Goal: Book appointment/travel/reservation

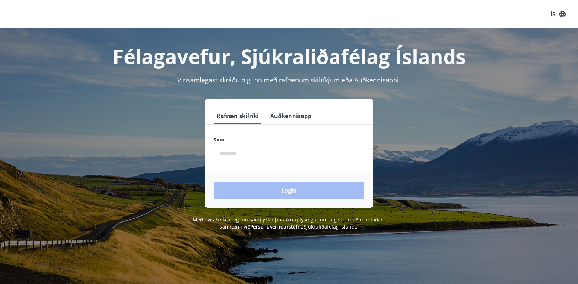
click at [226, 153] on input "phone" at bounding box center [289, 153] width 151 height 17
type input "********"
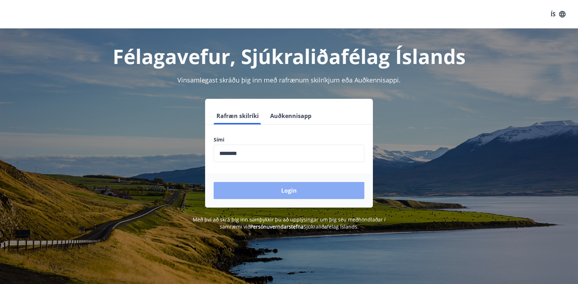
click at [287, 187] on button "Login" at bounding box center [289, 190] width 151 height 17
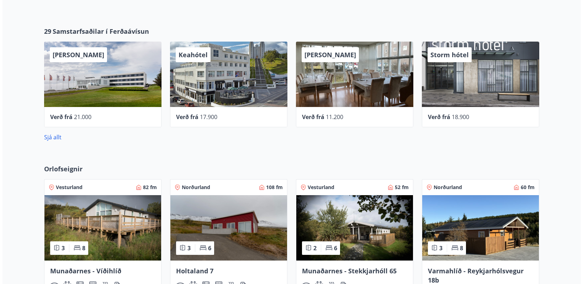
scroll to position [366, 0]
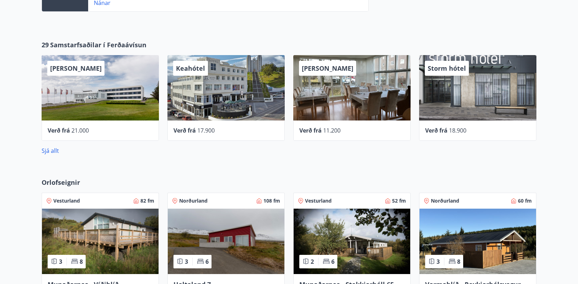
click at [325, 70] on span "[PERSON_NAME]" at bounding box center [328, 68] width 52 height 9
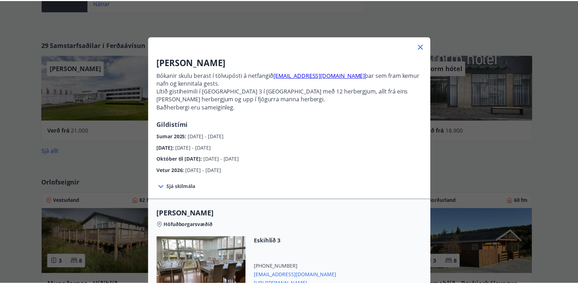
scroll to position [0, 0]
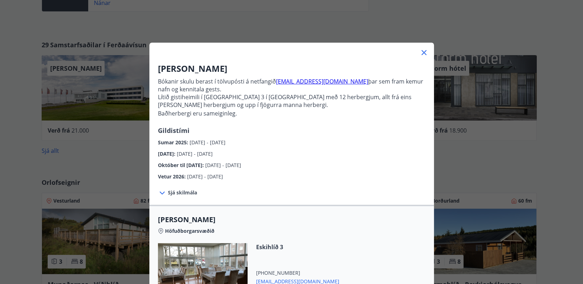
click at [420, 52] on icon at bounding box center [424, 52] width 9 height 9
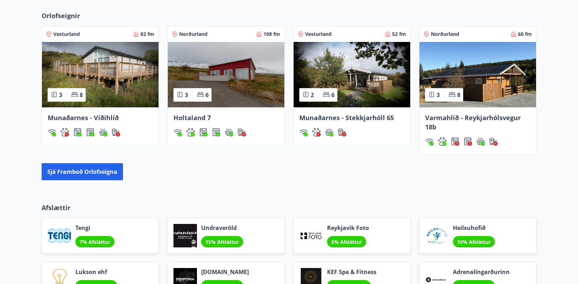
scroll to position [579, 0]
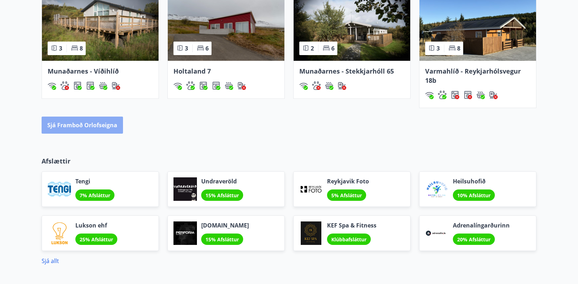
click at [89, 123] on button "Sjá framboð orlofseigna" at bounding box center [82, 125] width 81 height 17
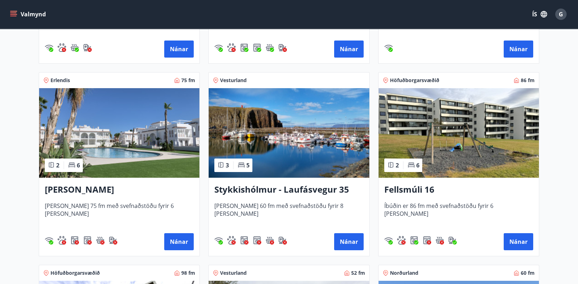
scroll to position [488, 0]
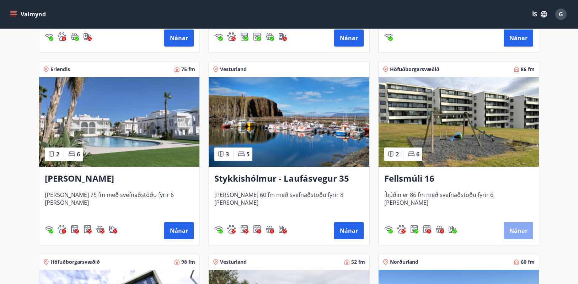
click at [520, 231] on button "Nánar" at bounding box center [519, 230] width 30 height 17
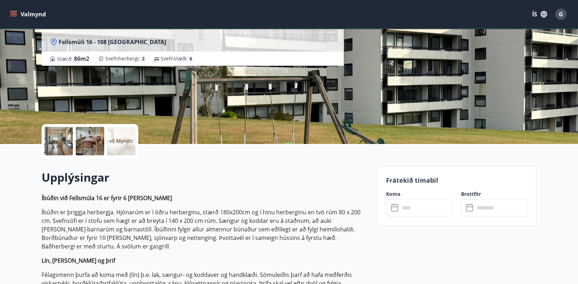
scroll to position [91, 0]
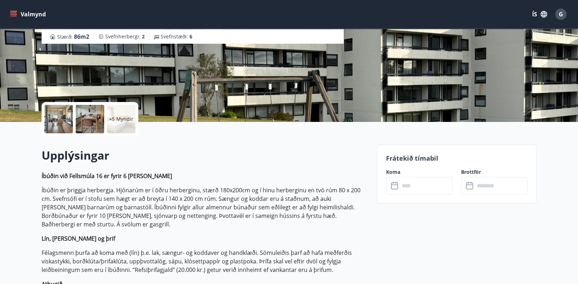
click at [406, 188] on input "text" at bounding box center [426, 185] width 53 height 17
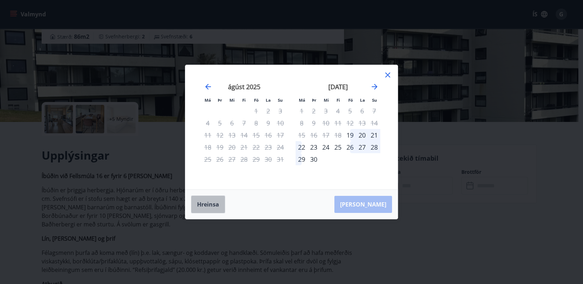
click at [207, 207] on button "Hreinsa" at bounding box center [208, 205] width 34 height 18
click at [386, 75] on icon at bounding box center [387, 75] width 9 height 9
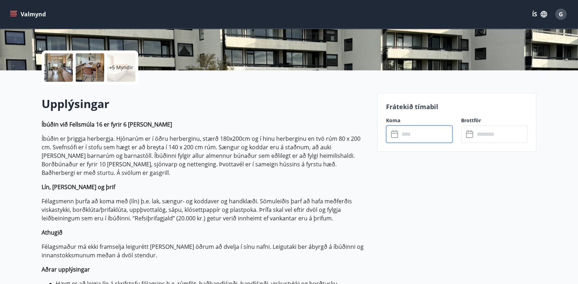
scroll to position [0, 0]
